Goal: Task Accomplishment & Management: Manage account settings

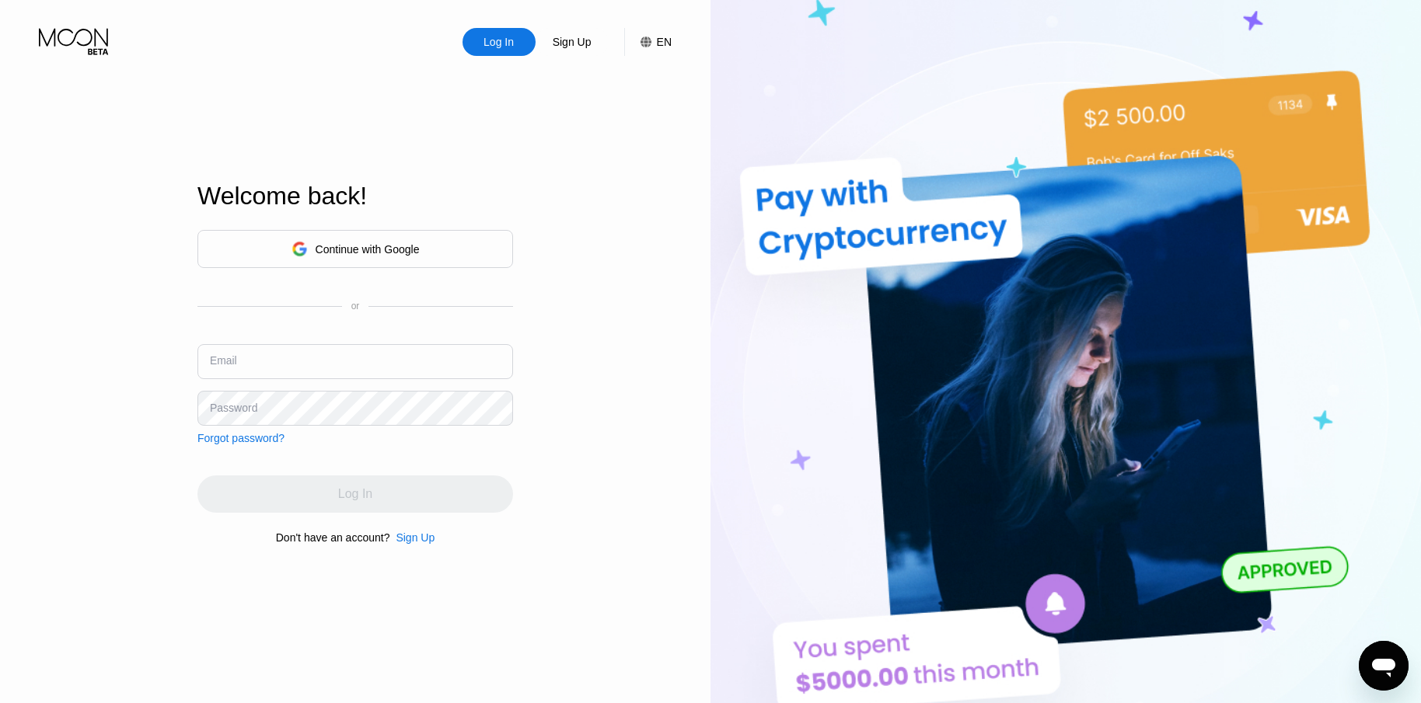
click at [369, 347] on input "text" at bounding box center [355, 361] width 316 height 35
paste input "[EMAIL_ADDRESS][DOMAIN_NAME]"
type input "[EMAIL_ADDRESS][DOMAIN_NAME]"
click at [390, 492] on div "Log In" at bounding box center [355, 494] width 316 height 37
click at [319, 368] on input "[EMAIL_ADDRESS][DOMAIN_NAME]" at bounding box center [355, 361] width 316 height 35
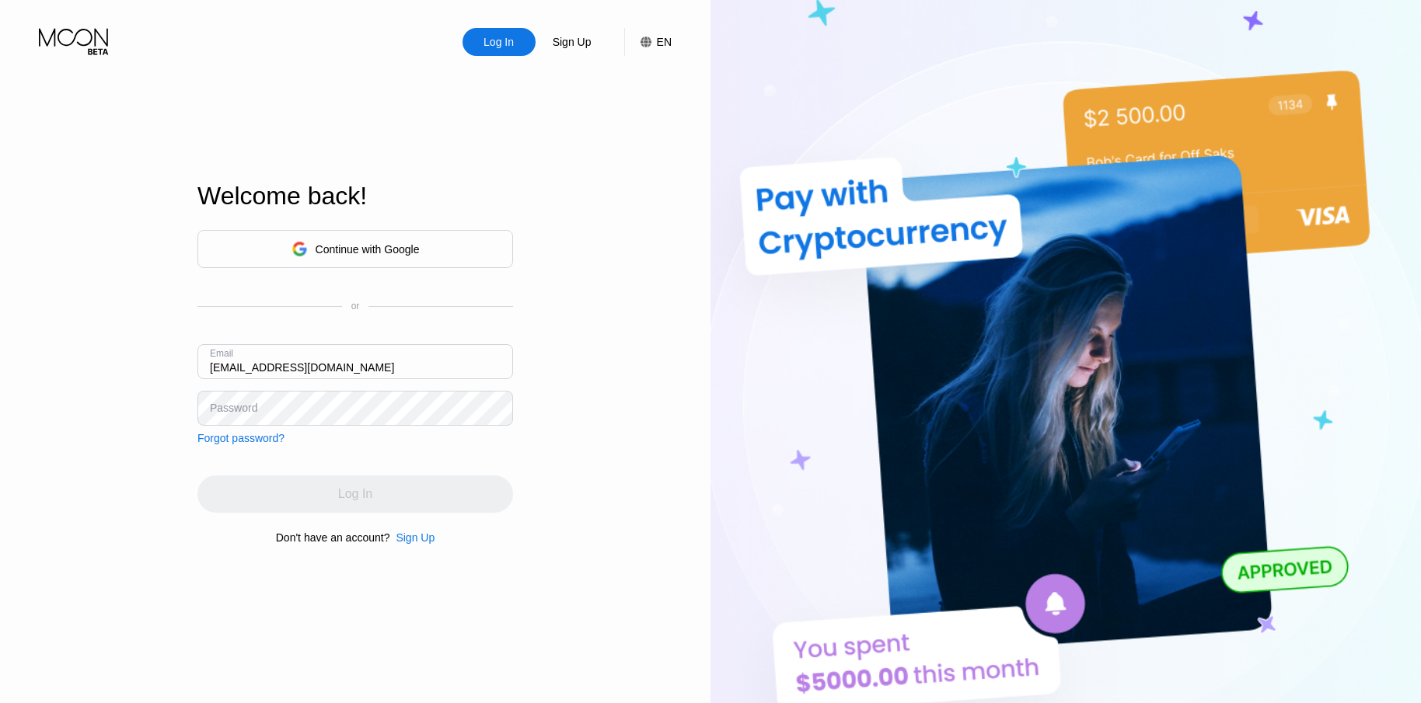
type input "[EMAIL_ADDRESS][DOMAIN_NAME]"
click at [328, 428] on div "Continue with Google or Email [EMAIL_ADDRESS][DOMAIN_NAME] Password Forgot pass…" at bounding box center [355, 337] width 316 height 215
click at [511, 44] on div "Log In" at bounding box center [498, 42] width 33 height 16
click at [484, 45] on div "Log In" at bounding box center [498, 42] width 33 height 16
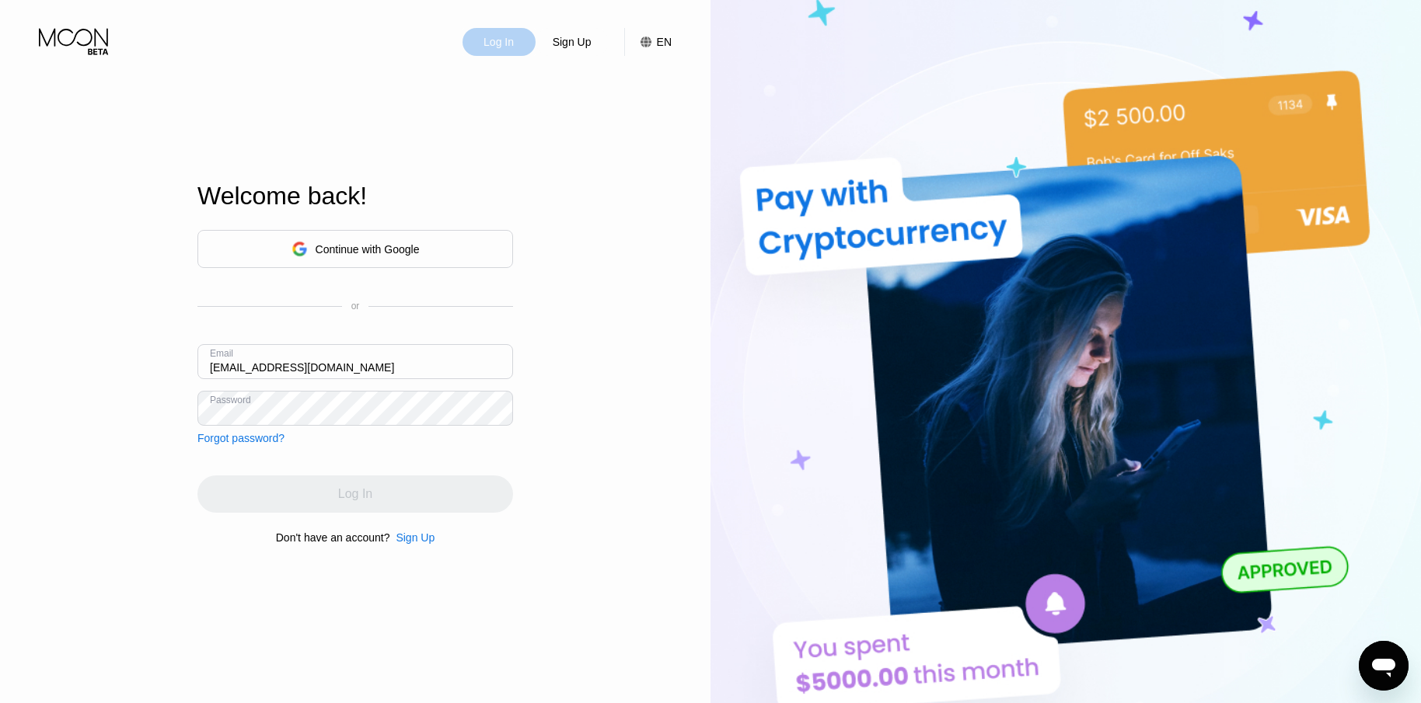
click at [484, 45] on div "Log In" at bounding box center [498, 42] width 33 height 16
click at [371, 361] on input "[EMAIL_ADDRESS][DOMAIN_NAME]" at bounding box center [355, 361] width 316 height 35
click at [500, 49] on div "Log In" at bounding box center [498, 42] width 33 height 16
click at [423, 244] on div "Continue with Google" at bounding box center [355, 249] width 316 height 38
